Goal: Task Accomplishment & Management: Use online tool/utility

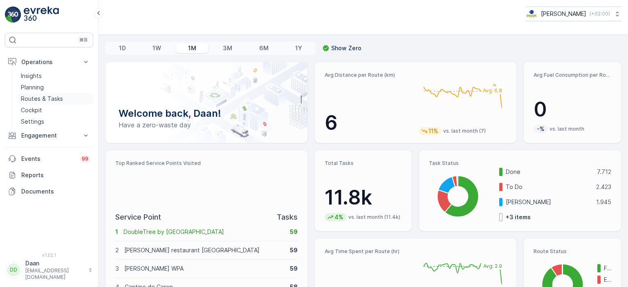
click at [32, 99] on p "Routes & Tasks" at bounding box center [42, 99] width 42 height 8
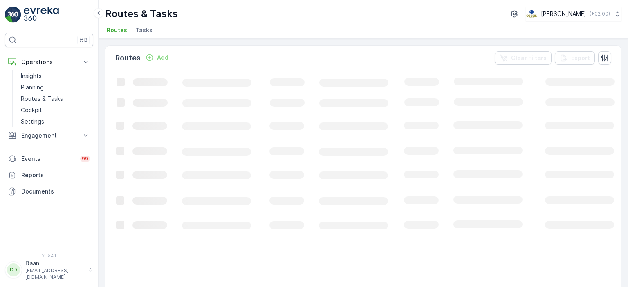
click at [140, 32] on span "Tasks" at bounding box center [143, 30] width 17 height 8
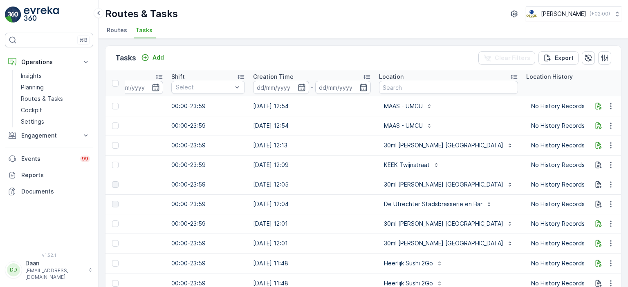
scroll to position [0, 550]
click at [389, 90] on input "text" at bounding box center [448, 87] width 139 height 13
click at [47, 19] on img at bounding box center [41, 15] width 35 height 16
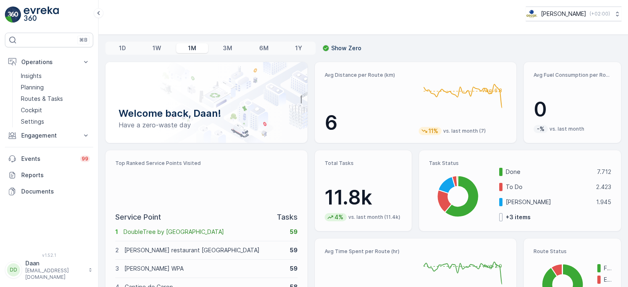
click at [39, 16] on img at bounding box center [41, 15] width 35 height 16
click at [39, 98] on p "Routes & Tasks" at bounding box center [42, 99] width 42 height 8
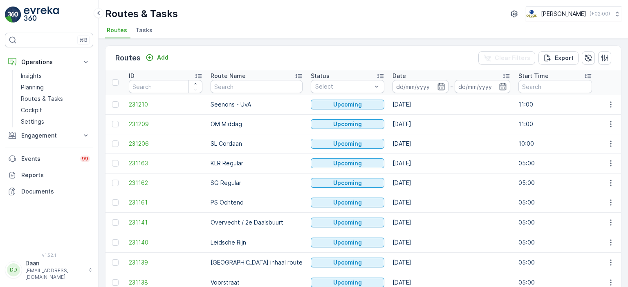
click at [142, 22] on div "Routes & Tasks [PERSON_NAME] ( +02:00 ) Routes Tasks" at bounding box center [362, 19] width 529 height 39
click at [143, 33] on span "Tasks" at bounding box center [143, 30] width 17 height 8
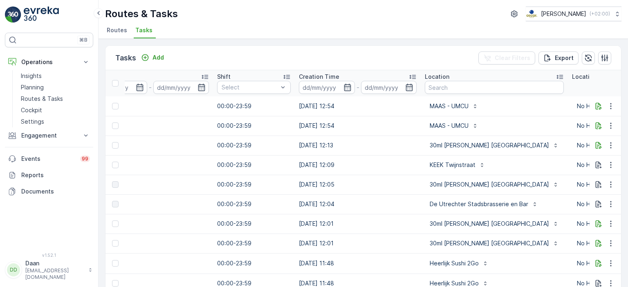
scroll to position [0, 518]
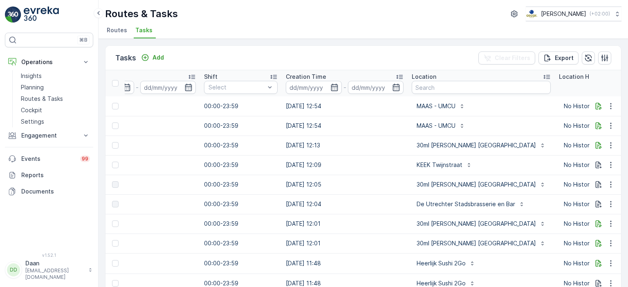
click at [438, 94] on th "Location" at bounding box center [480, 83] width 147 height 26
click at [447, 85] on input "text" at bounding box center [480, 87] width 139 height 13
type input "Bar bet"
